Goal: Transaction & Acquisition: Download file/media

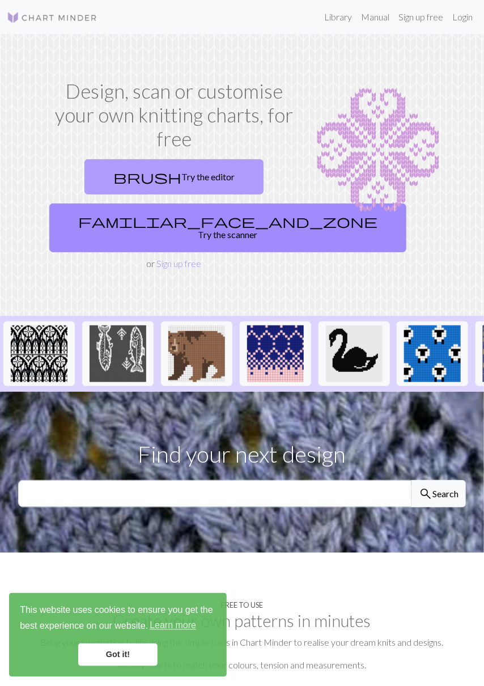
click at [194, 159] on link "brush Try the editor" at bounding box center [173, 176] width 179 height 35
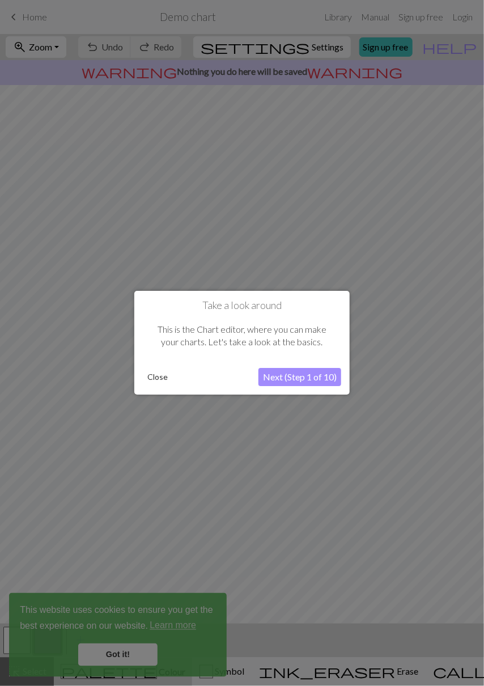
click at [156, 380] on button "Close" at bounding box center [157, 377] width 29 height 17
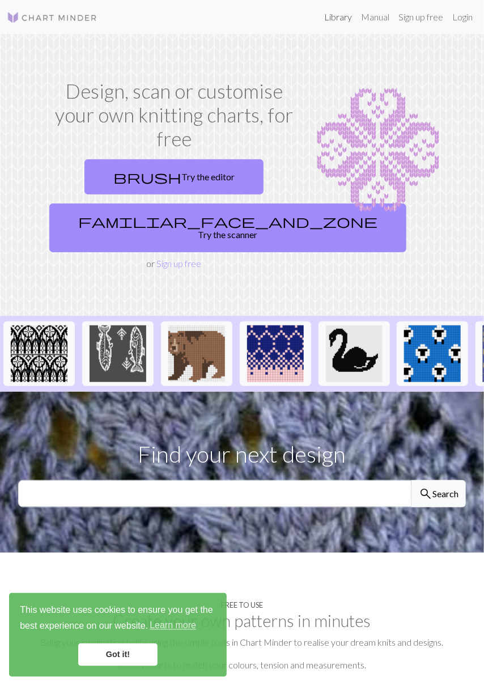
click at [340, 15] on link "Library" at bounding box center [338, 17] width 37 height 23
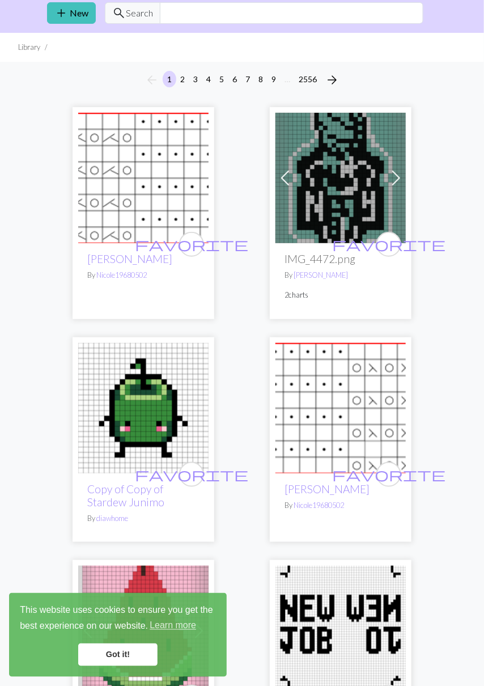
scroll to position [41, 0]
click at [155, 190] on img at bounding box center [143, 178] width 130 height 130
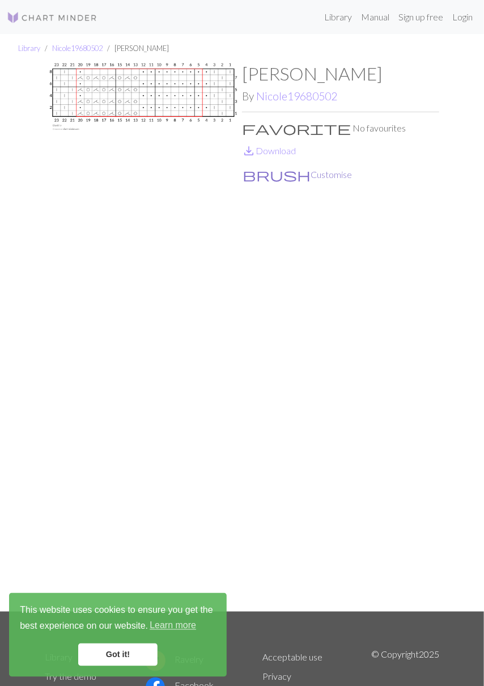
click at [269, 176] on button "brush Customise" at bounding box center [297, 174] width 110 height 15
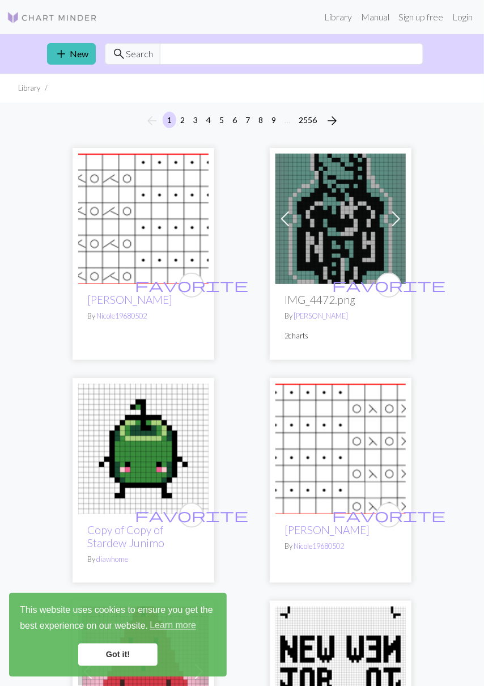
click at [351, 239] on img at bounding box center [340, 219] width 130 height 130
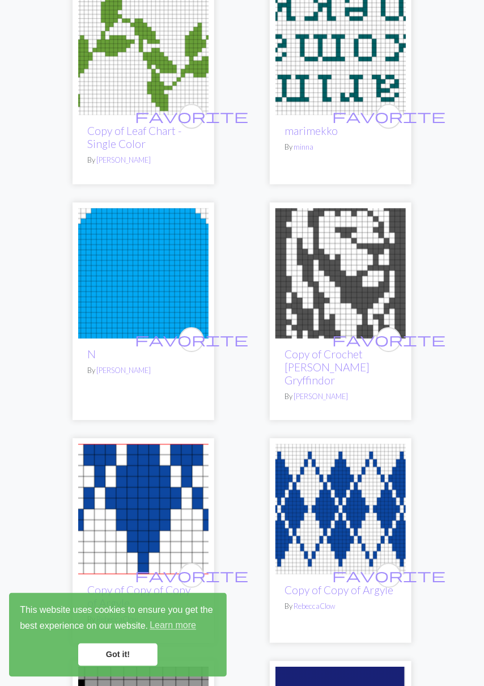
scroll to position [850, 0]
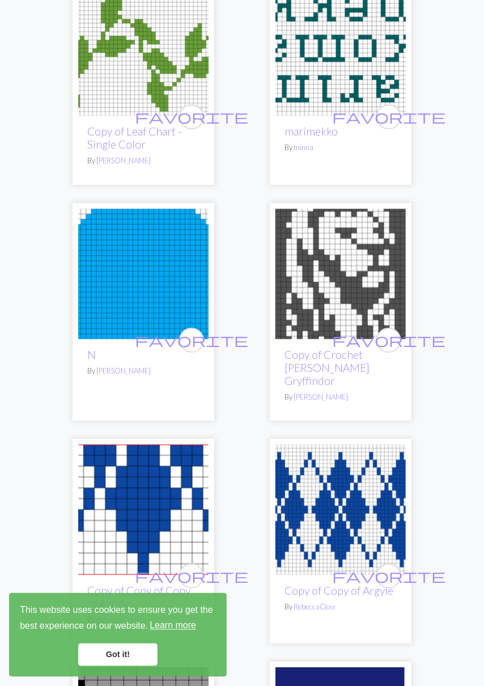
click at [175, 634] on link "Learn more" at bounding box center [173, 625] width 50 height 17
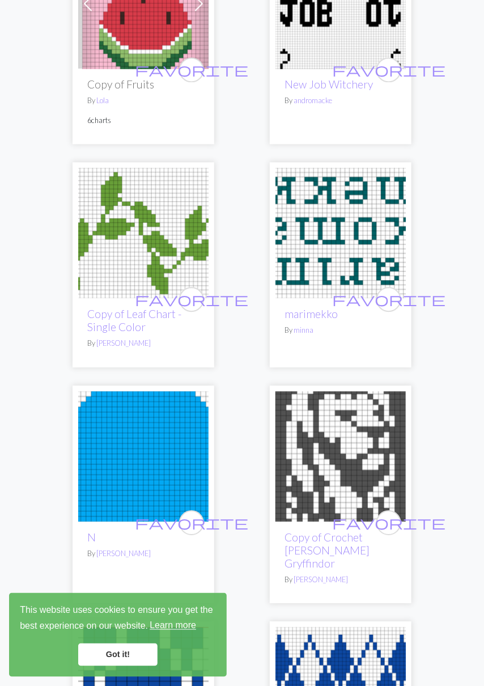
scroll to position [668, 0]
click at [359, 233] on img at bounding box center [340, 233] width 130 height 130
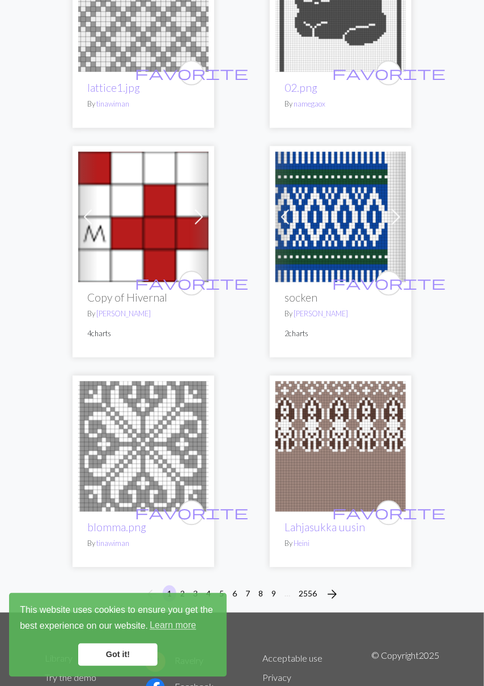
scroll to position [5300, 0]
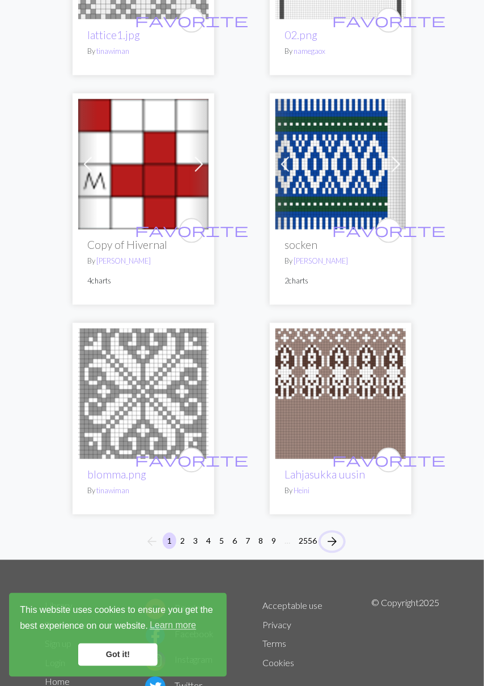
click at [339, 533] on button "arrow_forward" at bounding box center [332, 542] width 23 height 18
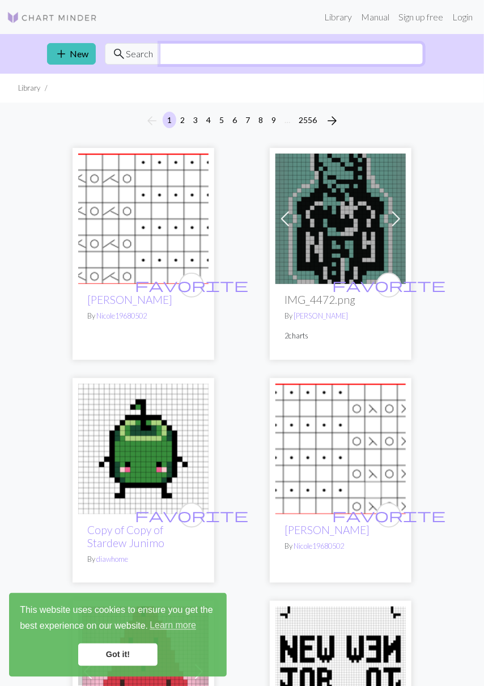
click at [274, 56] on input "text" at bounding box center [291, 54] width 263 height 22
type input "F"
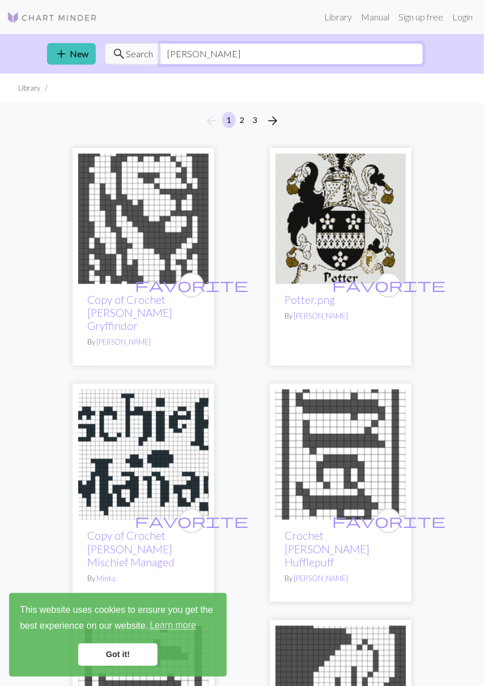
type input "Harry potter"
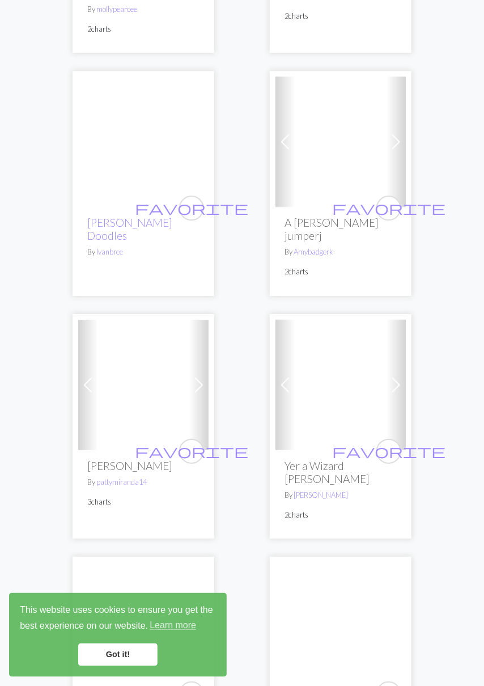
scroll to position [3297, 0]
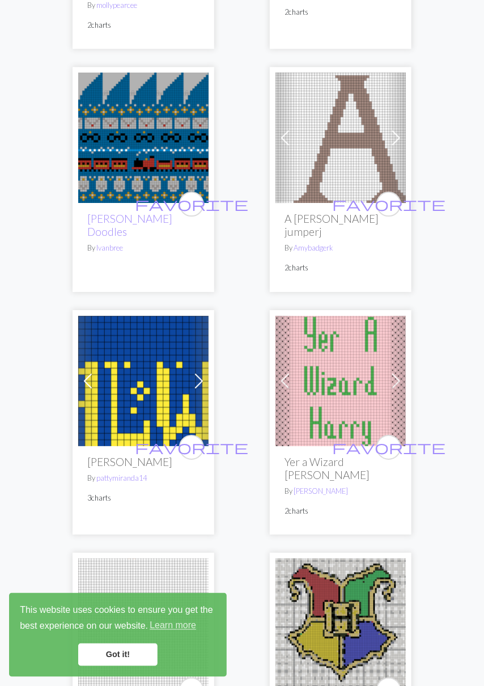
click at [350, 558] on img at bounding box center [340, 623] width 130 height 130
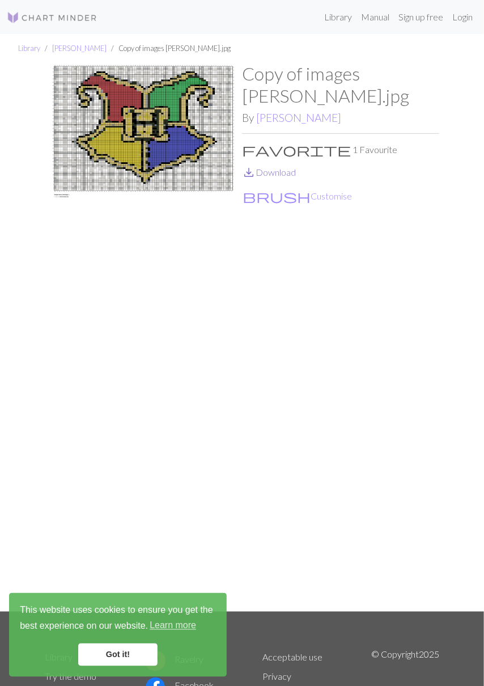
click at [280, 173] on link "save_alt Download" at bounding box center [269, 172] width 54 height 11
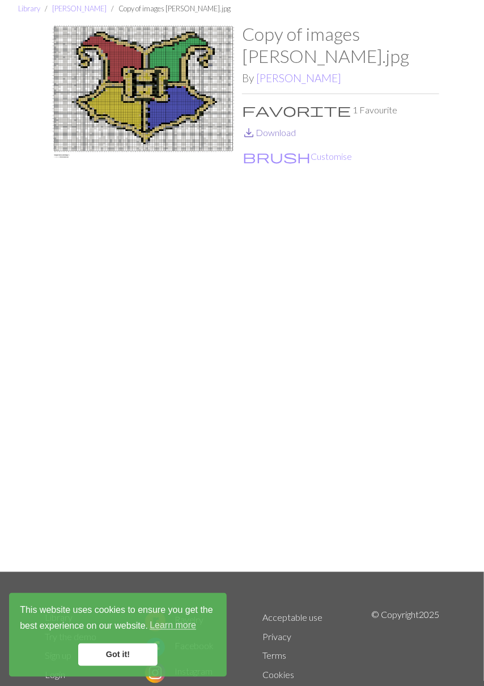
scroll to position [48, 0]
